Goal: Task Accomplishment & Management: Use online tool/utility

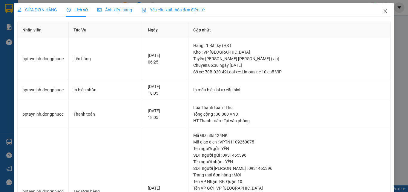
drag, startPoint x: 382, startPoint y: 12, endPoint x: 127, endPoint y: 1, distance: 254.9
click at [383, 11] on icon "close" at bounding box center [385, 11] width 5 height 5
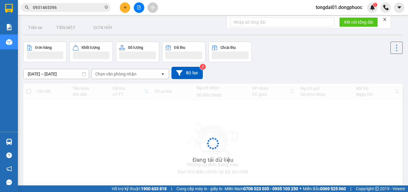
click at [59, 7] on input "0931465396" at bounding box center [68, 7] width 71 height 7
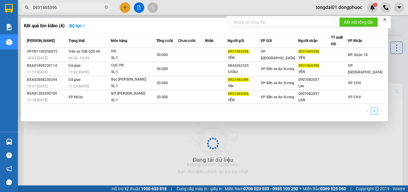
click at [59, 7] on input "0931465396" at bounding box center [68, 7] width 71 height 7
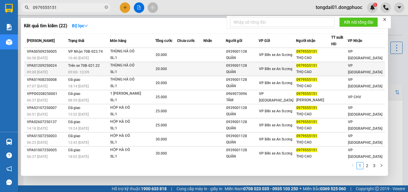
type input "0979555151"
click at [89, 65] on span "Trên xe 70B-021.22" at bounding box center [84, 65] width 32 height 4
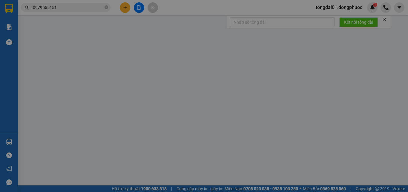
type input "0939001128"
type input "QUÂN"
type input "0979555151"
type input "THỌ CAO"
type input "20.000"
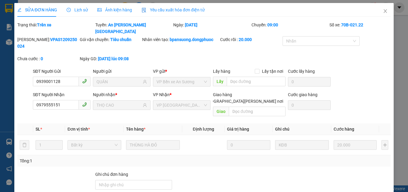
click at [75, 10] on span "Lịch sử" at bounding box center [77, 9] width 21 height 5
